Goal: Communication & Community: Connect with others

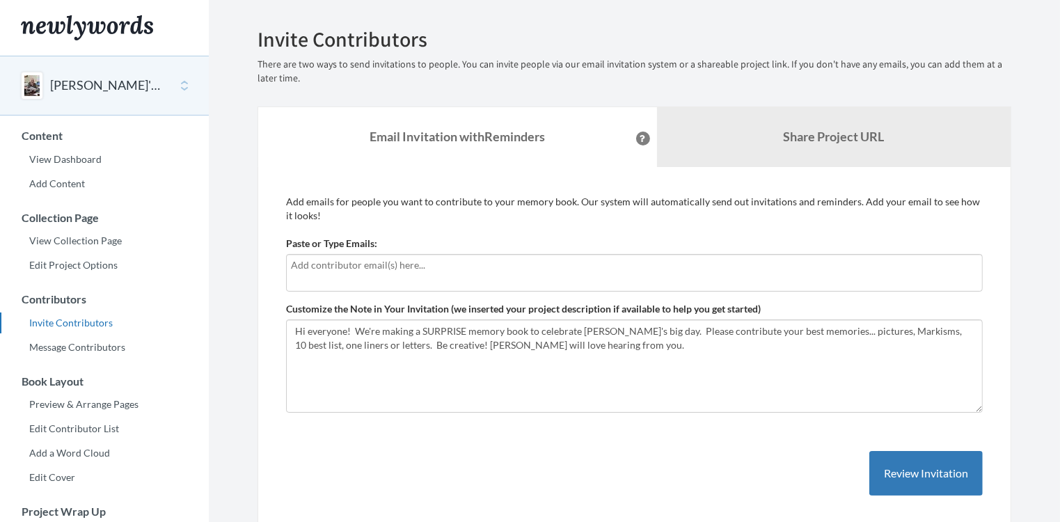
click at [324, 262] on input "text" at bounding box center [634, 264] width 687 height 15
type input "[EMAIL_ADDRESS][DOMAIN_NAME]"
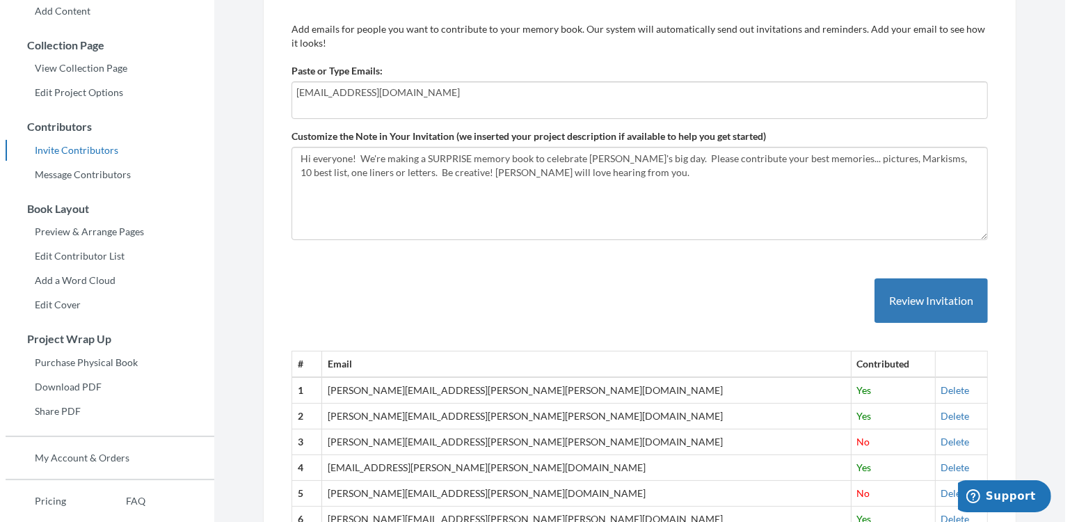
scroll to position [209, 0]
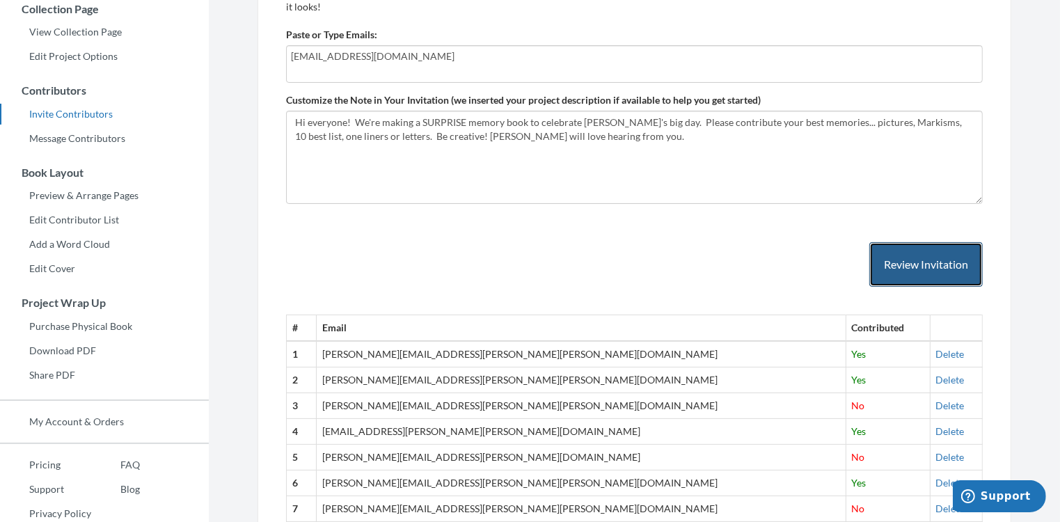
click at [905, 267] on button "Review Invitation" at bounding box center [925, 264] width 113 height 45
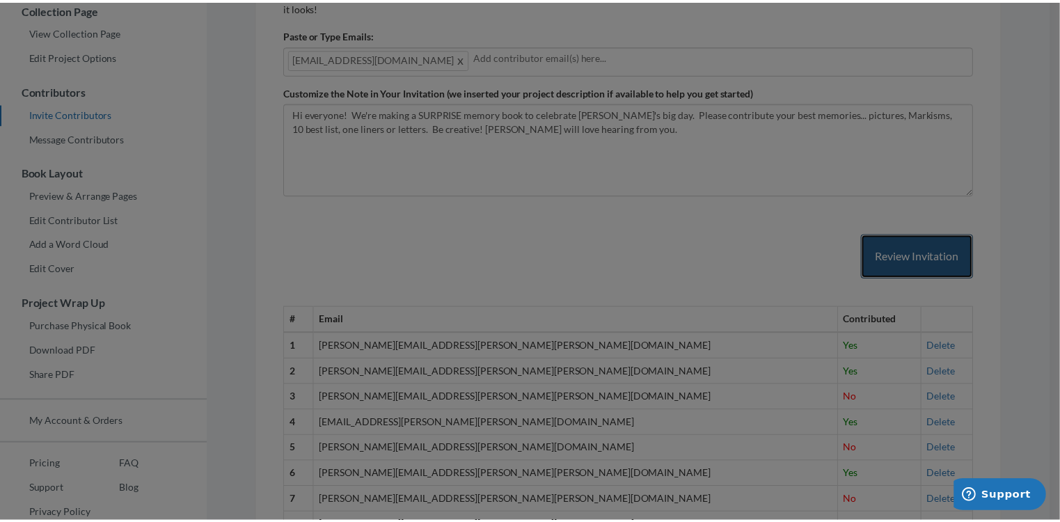
scroll to position [0, 0]
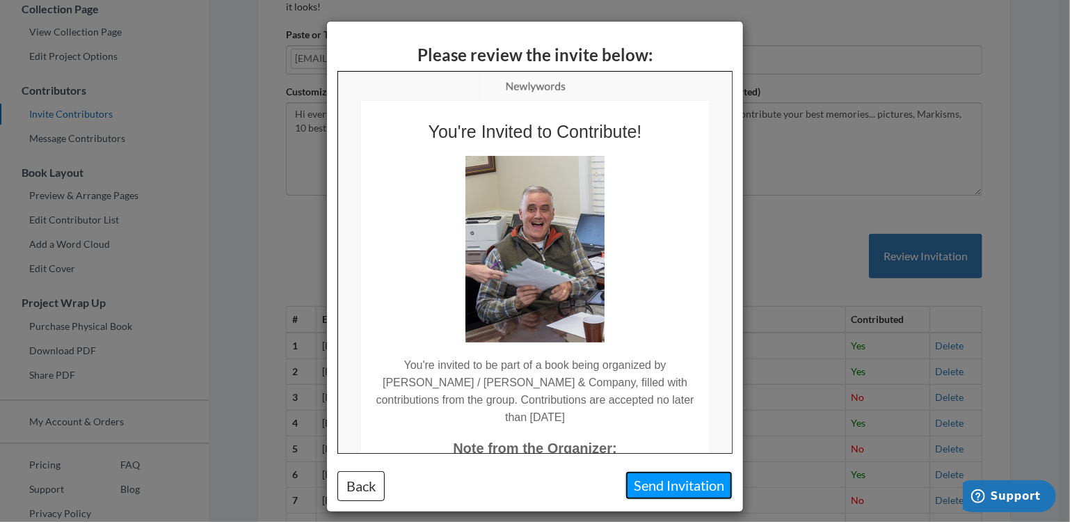
click at [655, 482] on button "Send Invitation" at bounding box center [679, 485] width 107 height 29
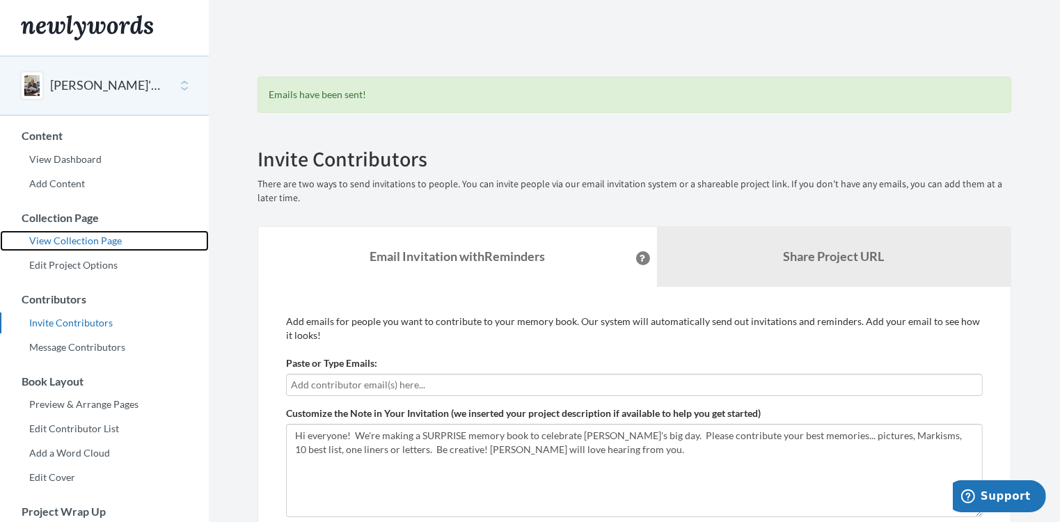
click at [69, 242] on link "View Collection Page" at bounding box center [104, 240] width 209 height 21
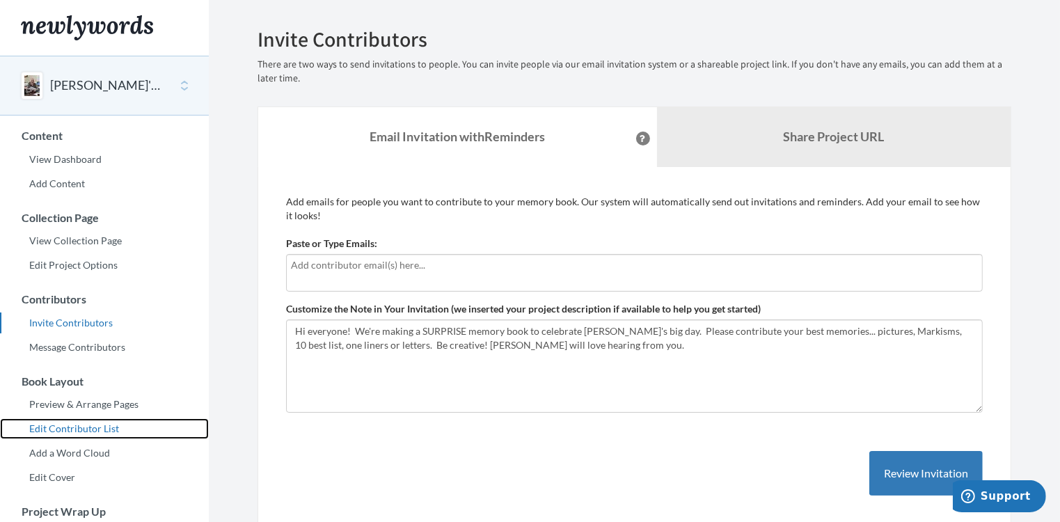
click at [72, 430] on link "Edit Contributor List" at bounding box center [104, 428] width 209 height 21
